Goal: Transaction & Acquisition: Purchase product/service

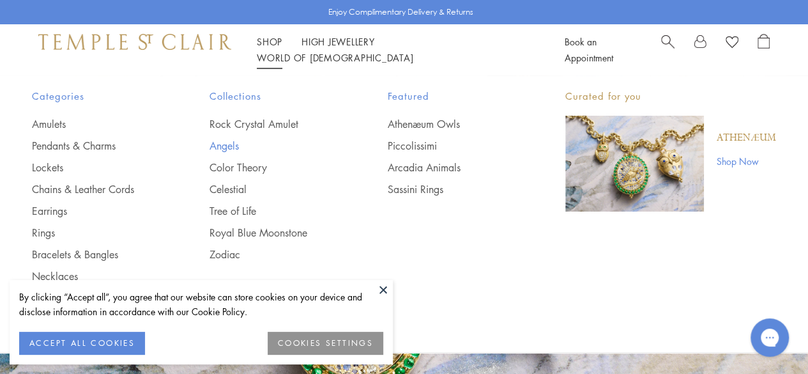
click at [233, 148] on link "Angels" at bounding box center [273, 146] width 126 height 14
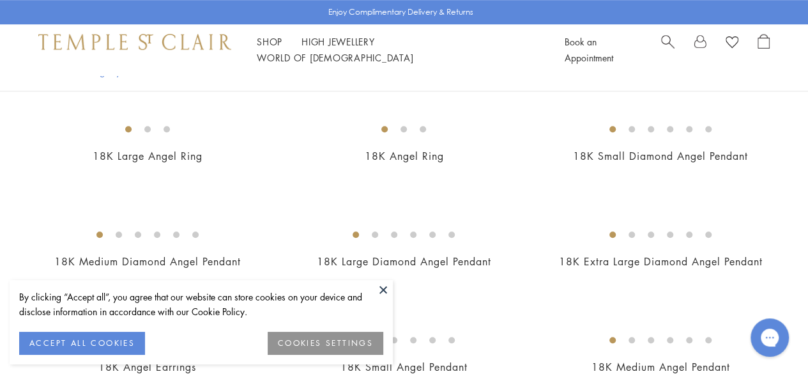
scroll to position [397, 0]
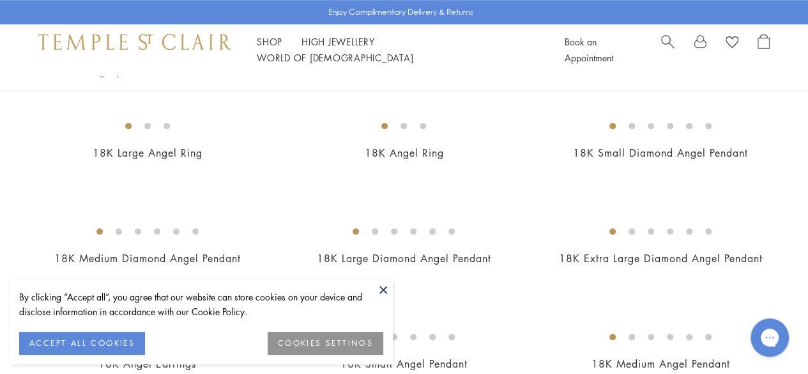
click at [0, 0] on img at bounding box center [0, 0] width 0 height 0
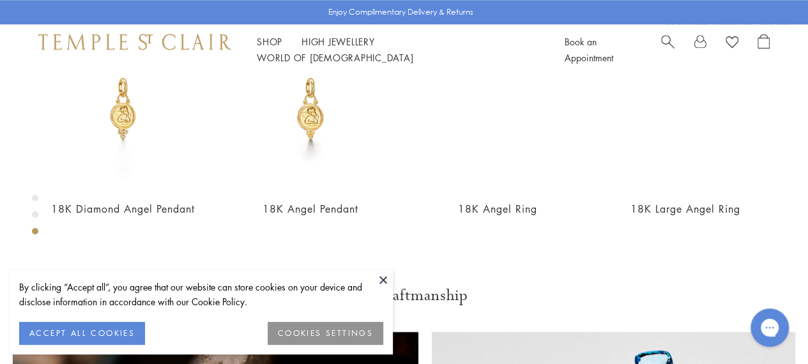
scroll to position [620, 0]
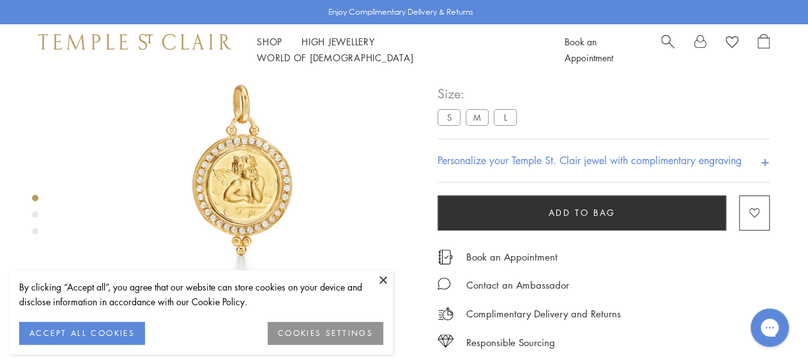
scroll to position [90, 0]
